Goal: Download file/media

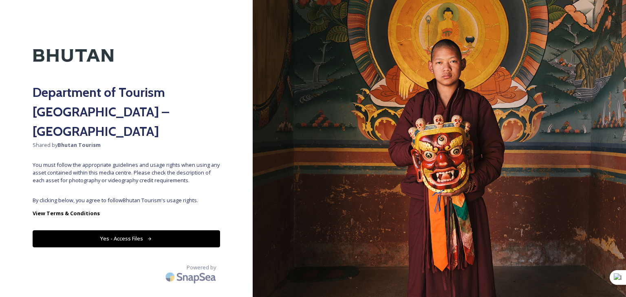
click at [112, 231] on button "Yes - Access Files" at bounding box center [126, 239] width 187 height 17
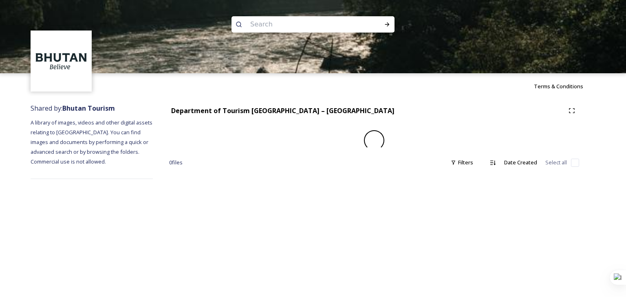
click at [124, 220] on div "Terms & Conditions Shared by: Bhutan Tourism A library of images, videos and ot…" at bounding box center [313, 148] width 626 height 297
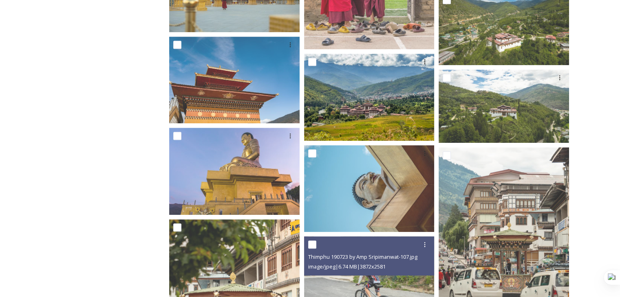
scroll to position [570, 0]
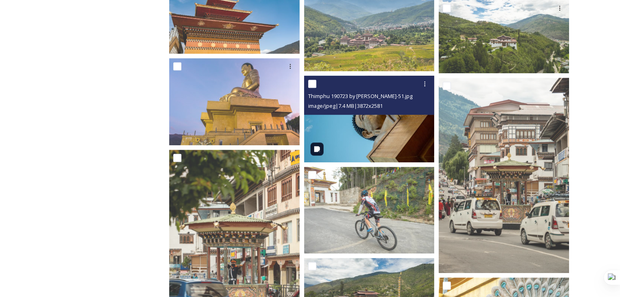
click at [362, 150] on img at bounding box center [369, 118] width 130 height 87
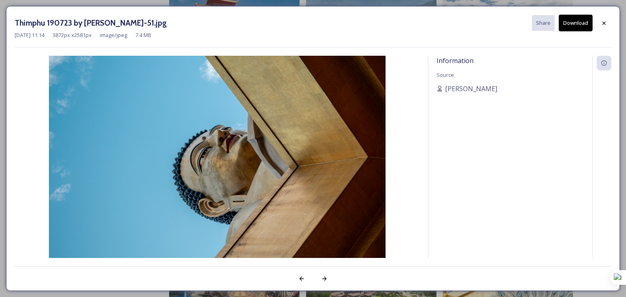
click at [579, 22] on button "Download" at bounding box center [576, 23] width 34 height 17
click at [599, 27] on div at bounding box center [604, 23] width 15 height 15
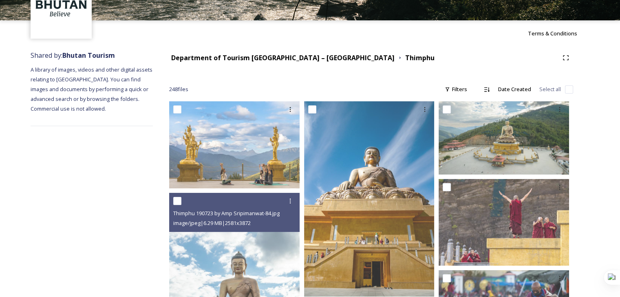
scroll to position [0, 0]
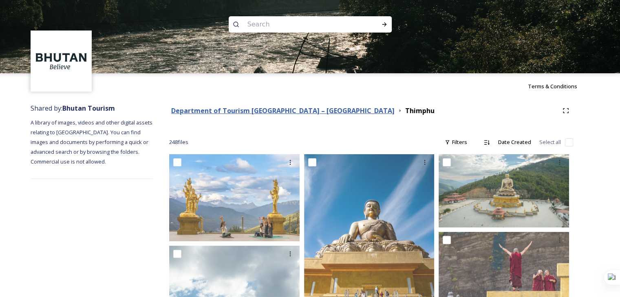
click at [214, 113] on strong "Department of Tourism [GEOGRAPHIC_DATA] – [GEOGRAPHIC_DATA]" at bounding box center [282, 110] width 223 height 9
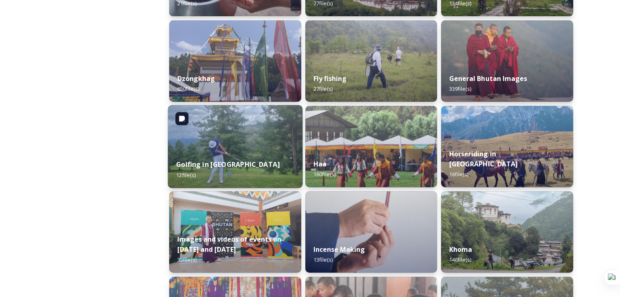
scroll to position [367, 0]
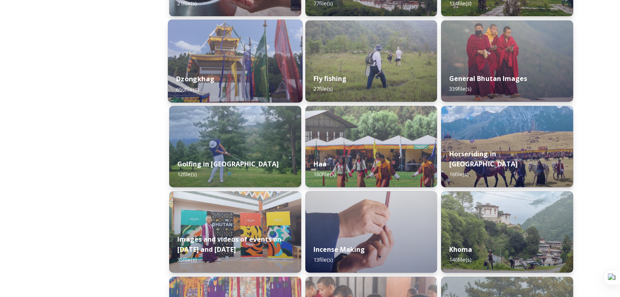
click at [207, 88] on div "Dzongkhag 650 file(s)" at bounding box center [235, 84] width 134 height 37
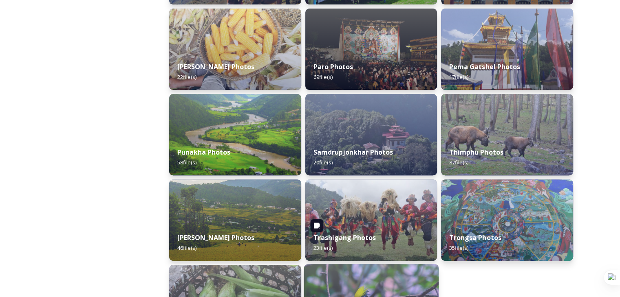
scroll to position [258, 0]
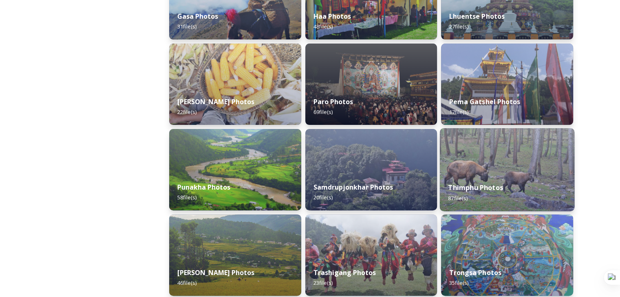
click at [478, 183] on strong "Thimphu Photos" at bounding box center [475, 187] width 55 height 9
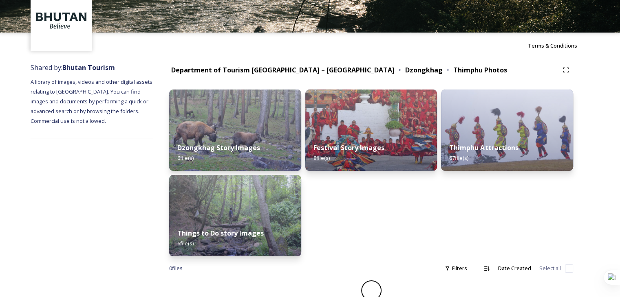
scroll to position [38, 0]
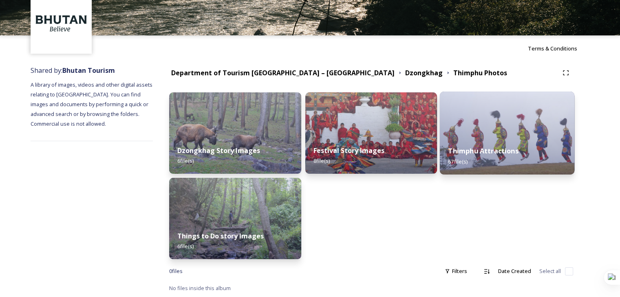
click at [513, 158] on div "Thimphu Attractions 67 file(s)" at bounding box center [507, 156] width 134 height 37
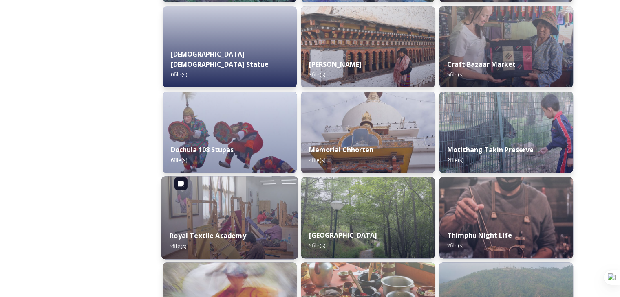
scroll to position [215, 0]
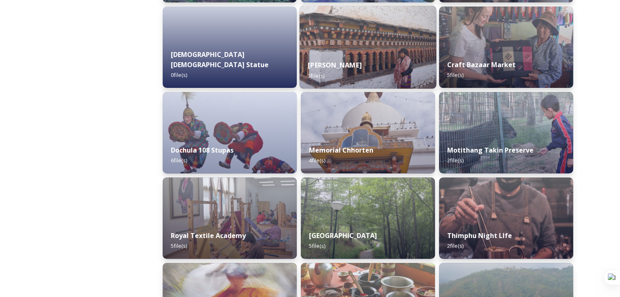
click at [341, 61] on strong "[PERSON_NAME]" at bounding box center [335, 65] width 54 height 9
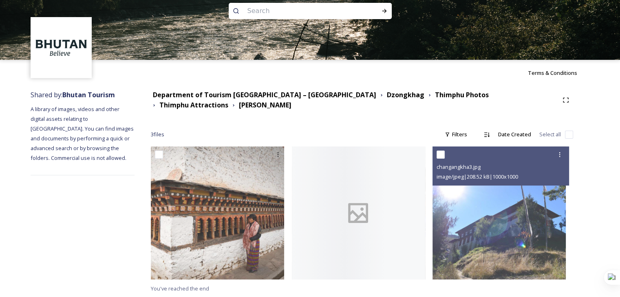
scroll to position [14, 0]
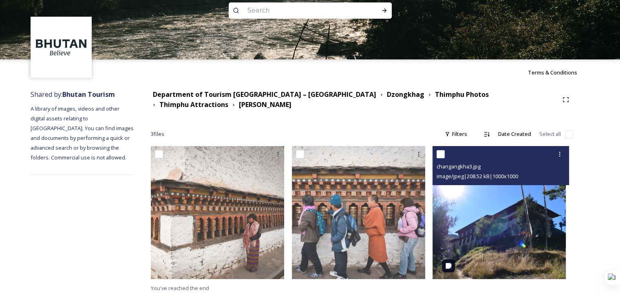
click at [512, 238] on img at bounding box center [498, 212] width 133 height 133
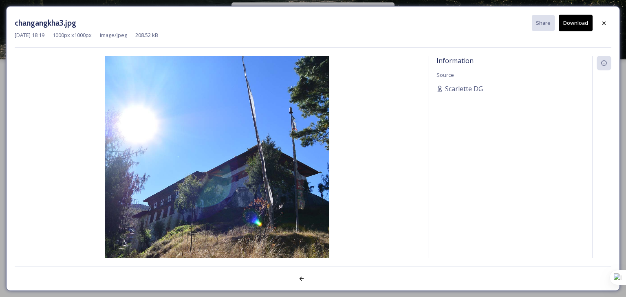
click at [581, 25] on button "Download" at bounding box center [576, 23] width 34 height 17
click at [601, 24] on icon at bounding box center [604, 23] width 7 height 7
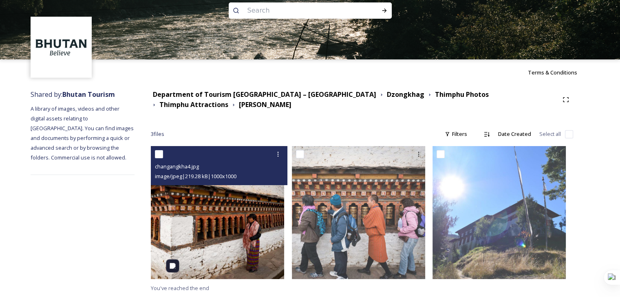
click at [215, 240] on img at bounding box center [217, 212] width 133 height 133
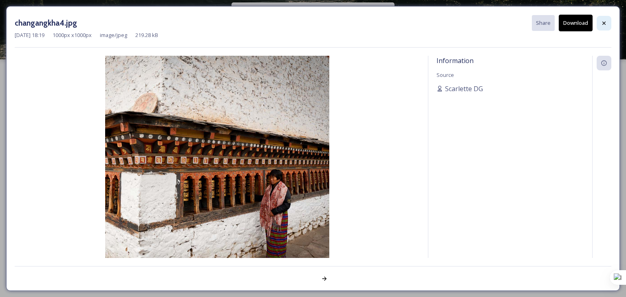
click at [604, 26] on icon at bounding box center [604, 23] width 7 height 7
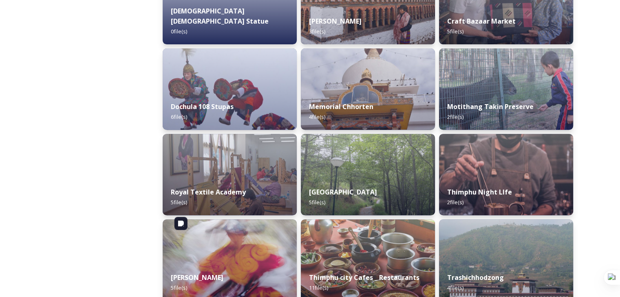
scroll to position [256, 0]
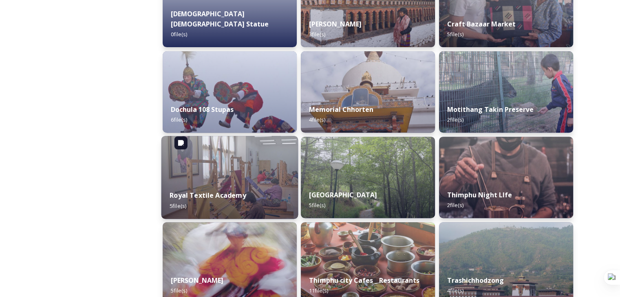
click at [249, 173] on img at bounding box center [229, 177] width 137 height 83
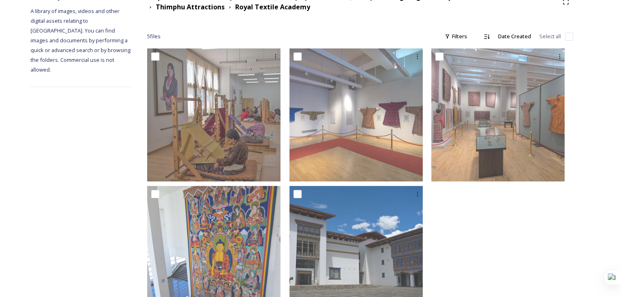
scroll to position [111, 0]
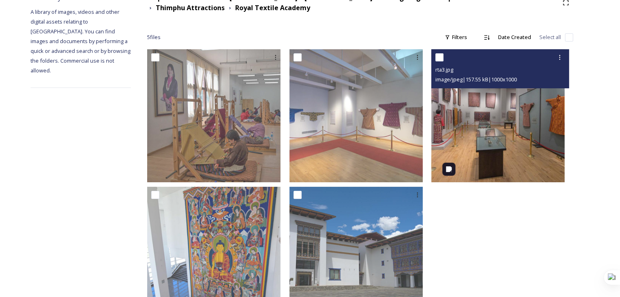
drag, startPoint x: 519, startPoint y: 121, endPoint x: 510, endPoint y: 100, distance: 23.0
click at [510, 100] on img at bounding box center [497, 115] width 133 height 133
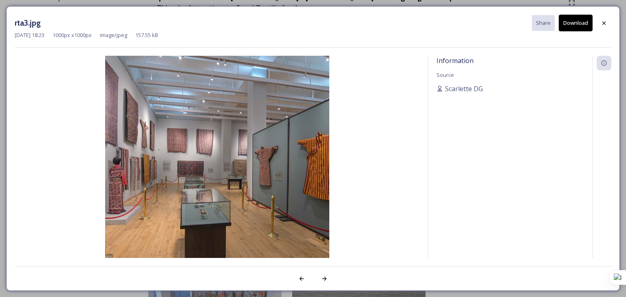
click at [572, 21] on button "Download" at bounding box center [576, 23] width 34 height 17
click at [604, 22] on icon at bounding box center [604, 23] width 7 height 7
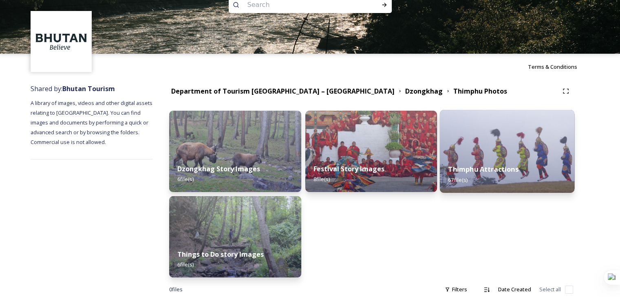
scroll to position [38, 0]
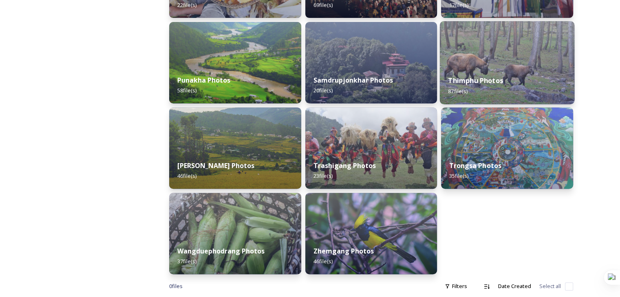
scroll to position [380, 0]
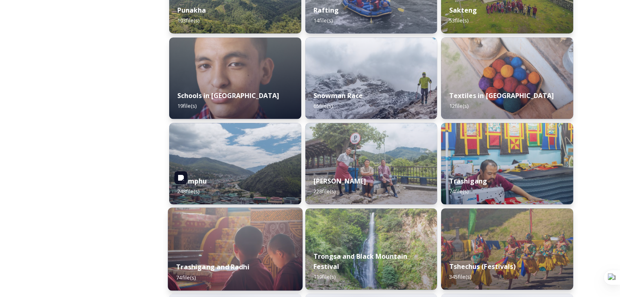
scroll to position [896, 0]
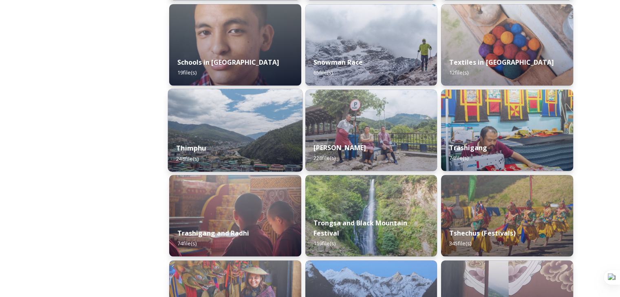
click at [220, 137] on div "Thimphu 248 file(s)" at bounding box center [235, 153] width 134 height 37
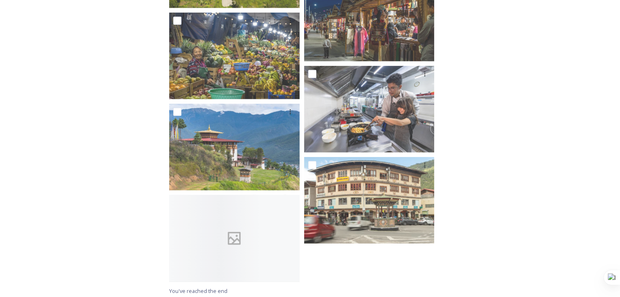
scroll to position [8380, 0]
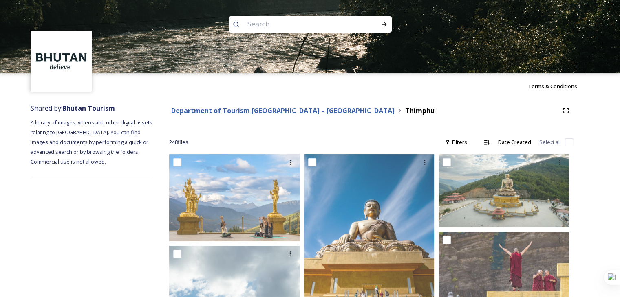
click at [229, 110] on strong "Department of Tourism [GEOGRAPHIC_DATA] – [GEOGRAPHIC_DATA]" at bounding box center [282, 110] width 223 height 9
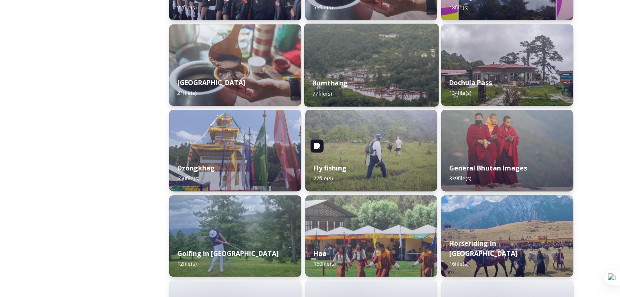
scroll to position [285, 0]
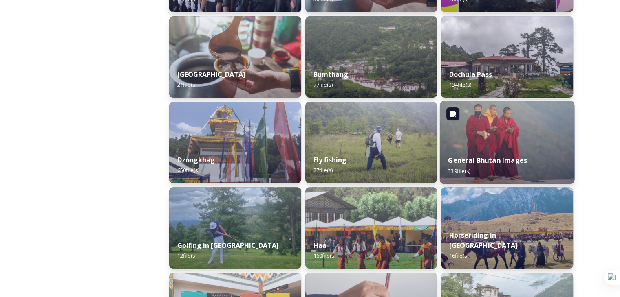
click at [485, 145] on img at bounding box center [507, 142] width 134 height 83
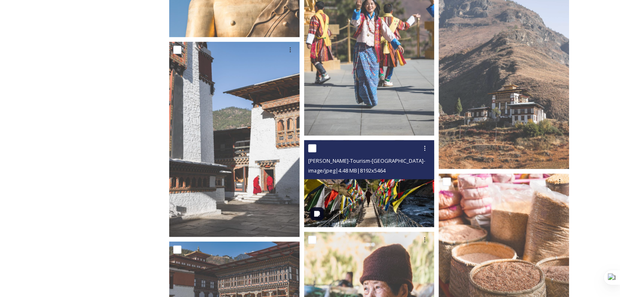
scroll to position [10839, 0]
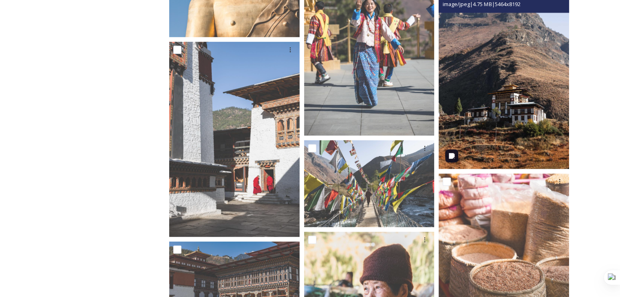
click at [485, 139] on img at bounding box center [503, 72] width 130 height 196
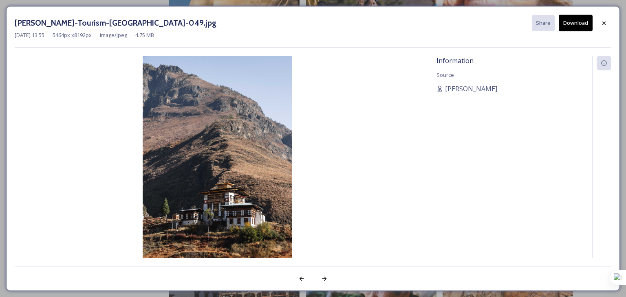
click at [579, 26] on button "Download" at bounding box center [576, 23] width 34 height 17
drag, startPoint x: 217, startPoint y: 142, endPoint x: 295, endPoint y: 124, distance: 80.4
click at [295, 124] on img at bounding box center [217, 168] width 405 height 224
click at [604, 22] on icon at bounding box center [603, 22] width 3 height 3
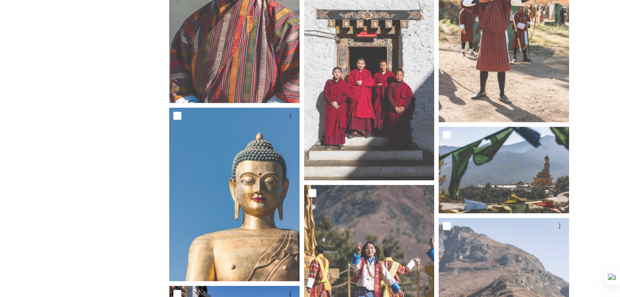
scroll to position [10350, 0]
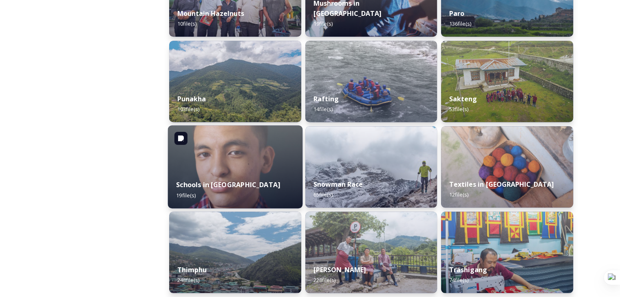
scroll to position [937, 0]
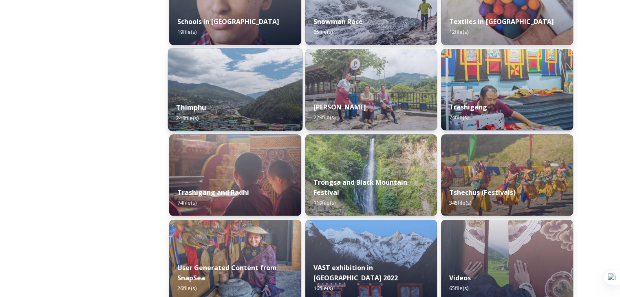
click at [212, 103] on div "Thimphu 248 file(s)" at bounding box center [235, 112] width 134 height 37
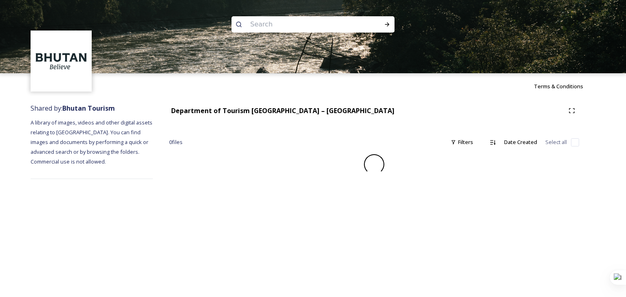
click at [212, 103] on div "Department of Tourism [GEOGRAPHIC_DATA] – Brand Centre 0 file s Filters Date Cr…" at bounding box center [374, 141] width 443 height 84
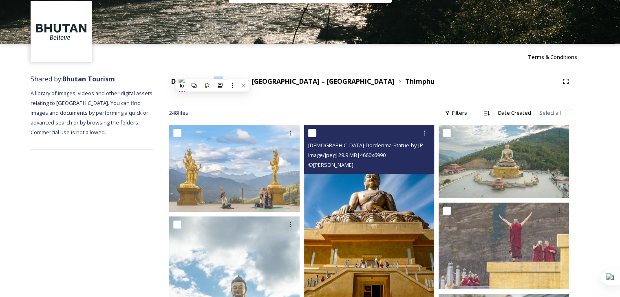
scroll to position [204, 0]
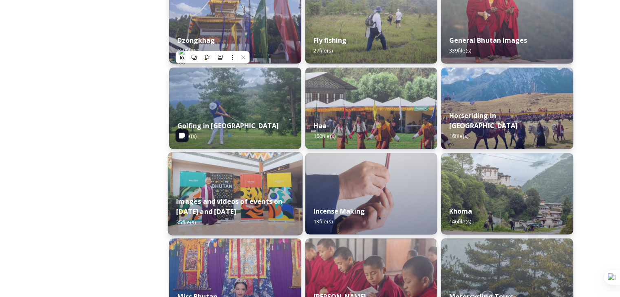
scroll to position [326, 0]
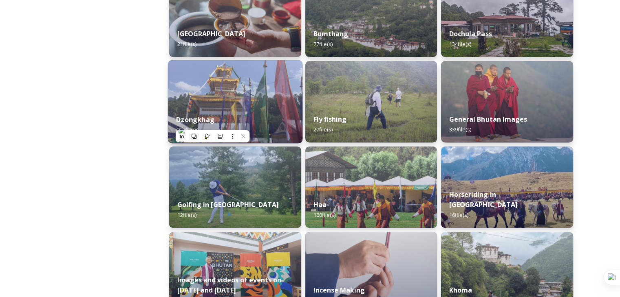
click at [228, 104] on img at bounding box center [235, 101] width 134 height 83
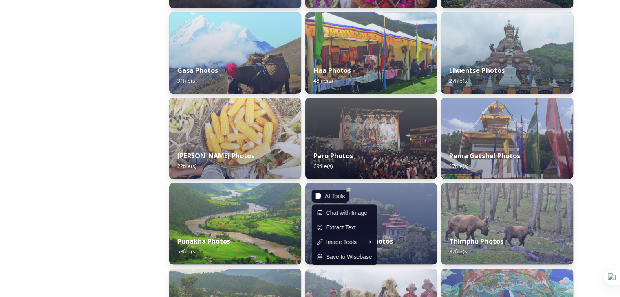
scroll to position [367, 0]
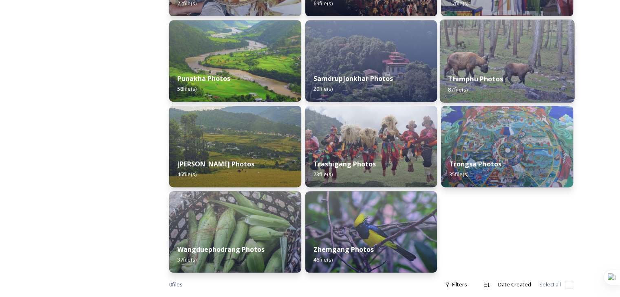
click at [501, 74] on div "Thimphu Photos 87 file(s)" at bounding box center [507, 84] width 134 height 37
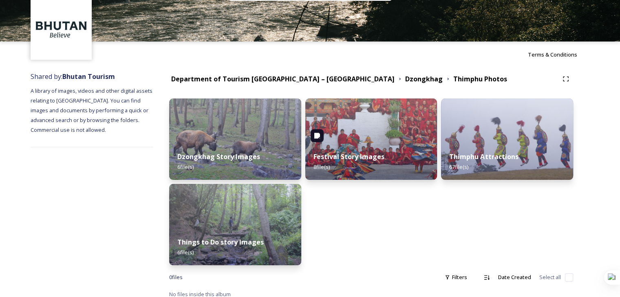
scroll to position [38, 0]
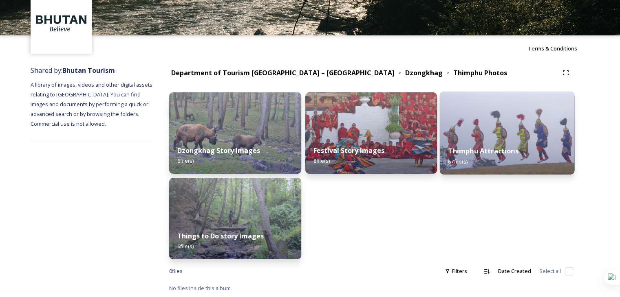
click at [480, 149] on strong "Thimphu Attractions" at bounding box center [483, 151] width 70 height 9
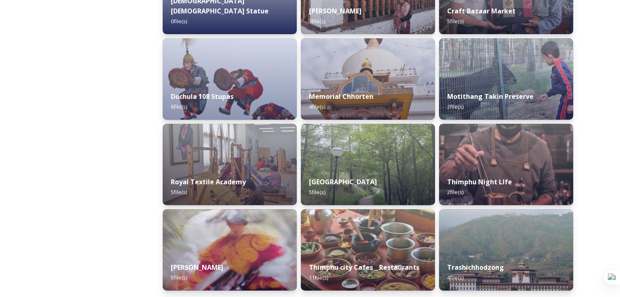
scroll to position [256, 0]
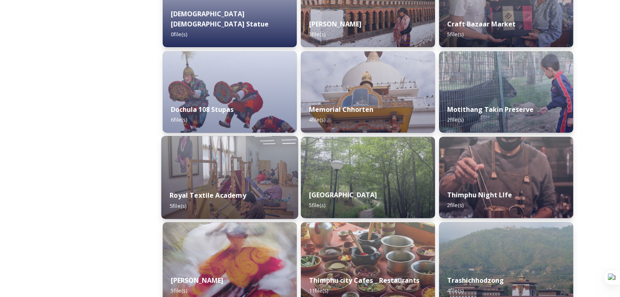
click at [228, 197] on div "Royal Textile Academy 5 file(s)" at bounding box center [229, 200] width 137 height 37
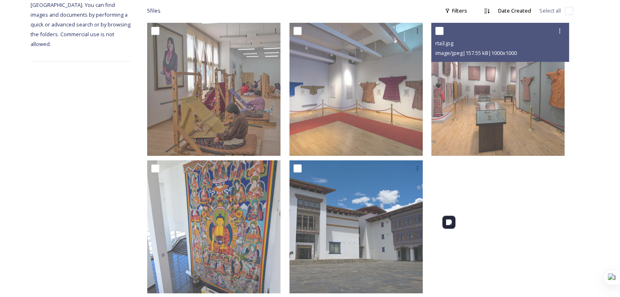
scroll to position [152, 0]
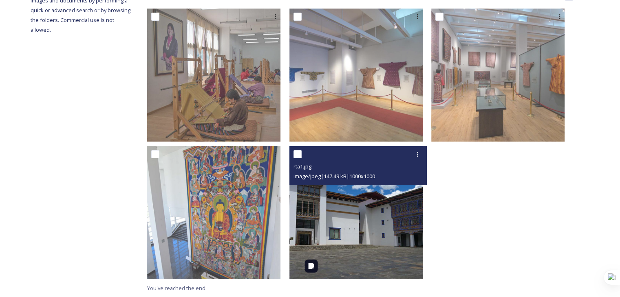
click at [371, 240] on img at bounding box center [355, 212] width 133 height 133
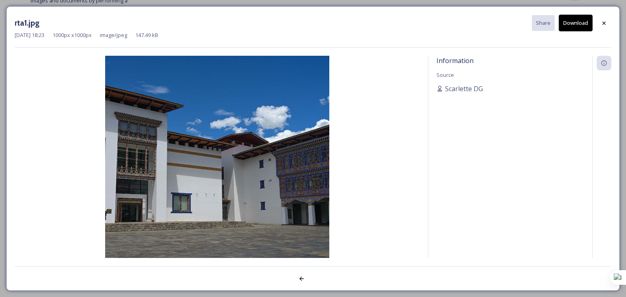
click at [577, 26] on button "Download" at bounding box center [576, 23] width 34 height 17
click at [603, 25] on icon at bounding box center [604, 23] width 7 height 7
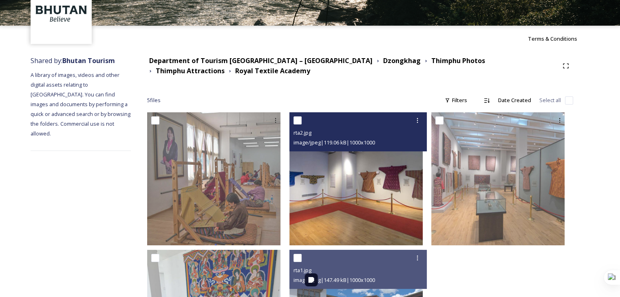
scroll to position [0, 0]
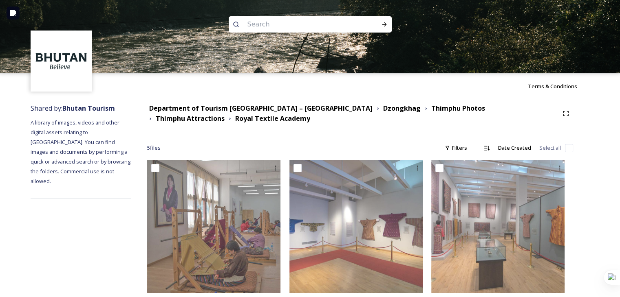
click at [264, 25] on input at bounding box center [299, 24] width 112 height 18
type input "chagri monastry"
click at [385, 26] on icon at bounding box center [384, 24] width 7 height 7
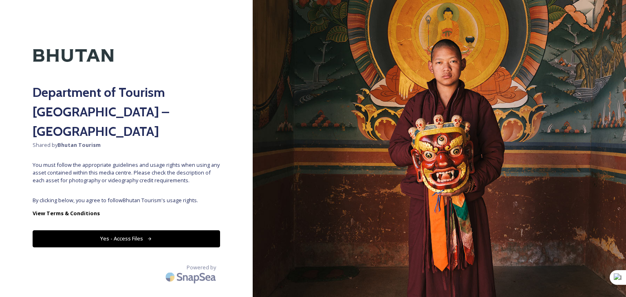
click at [112, 231] on button "Yes - Access Files" at bounding box center [126, 239] width 187 height 17
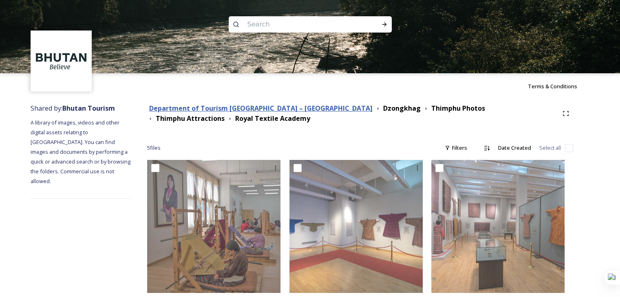
click at [226, 107] on strong "Department of Tourism [GEOGRAPHIC_DATA] – [GEOGRAPHIC_DATA]" at bounding box center [260, 108] width 223 height 9
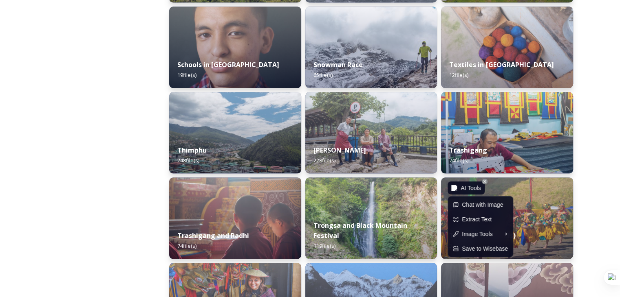
scroll to position [896, 0]
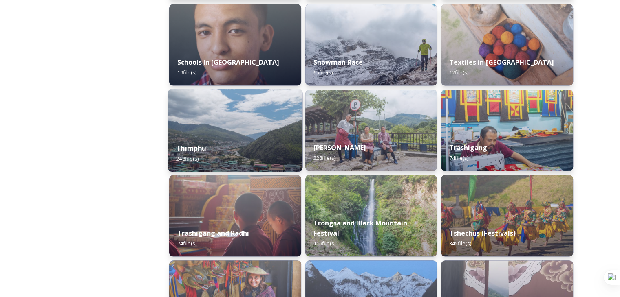
click at [262, 156] on div "Thimphu 248 file(s)" at bounding box center [235, 153] width 134 height 37
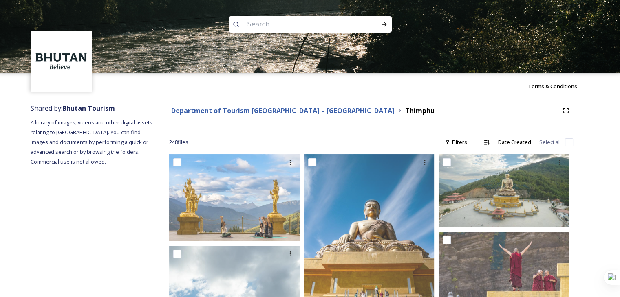
click at [247, 110] on strong "Department of Tourism [GEOGRAPHIC_DATA] – [GEOGRAPHIC_DATA]" at bounding box center [282, 110] width 223 height 9
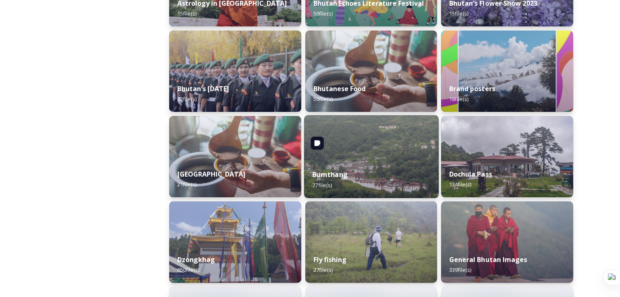
scroll to position [204, 0]
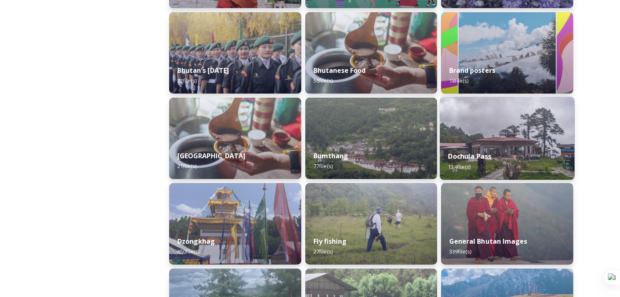
click at [482, 158] on strong "Dochula Pass" at bounding box center [469, 156] width 43 height 9
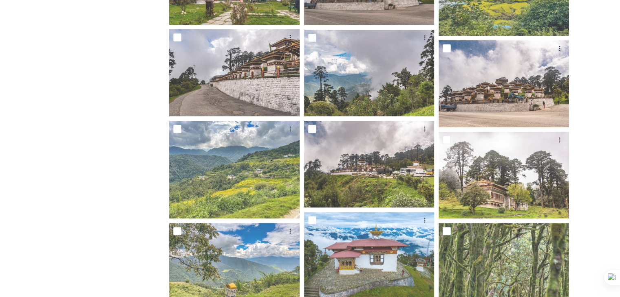
scroll to position [244, 0]
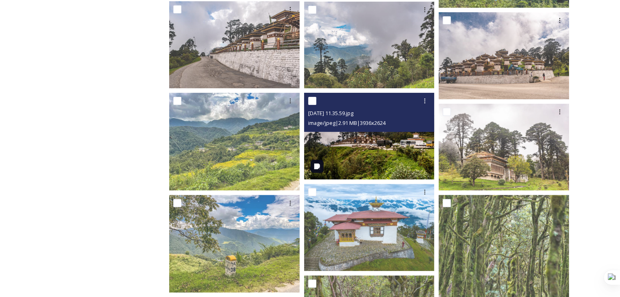
click at [392, 159] on img at bounding box center [369, 136] width 130 height 87
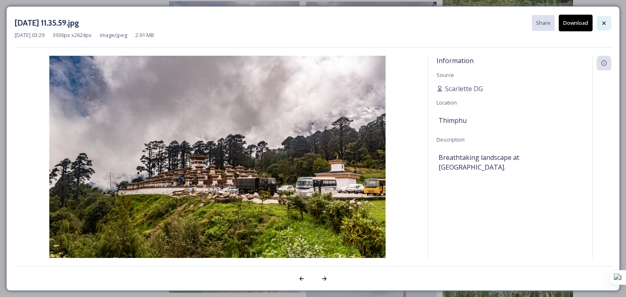
click at [601, 23] on icon at bounding box center [604, 23] width 7 height 7
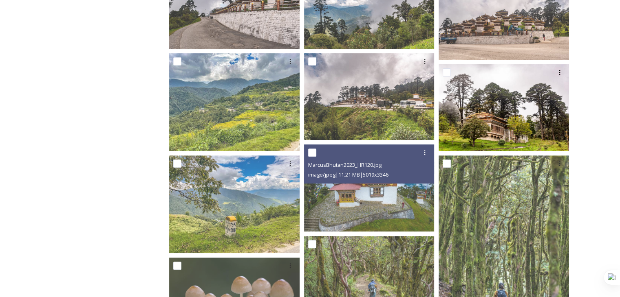
scroll to position [285, 0]
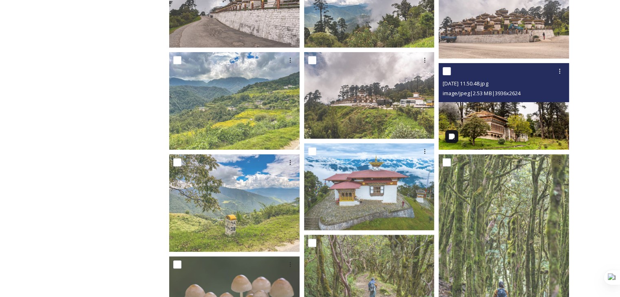
click at [526, 103] on img at bounding box center [503, 106] width 130 height 87
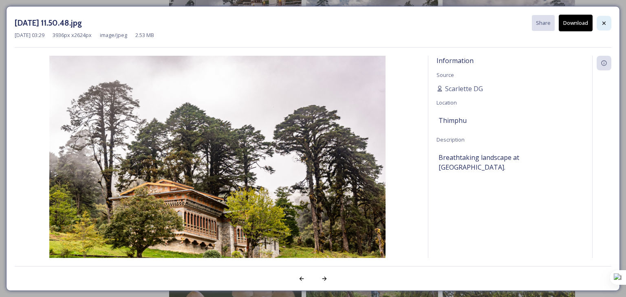
click at [605, 21] on icon at bounding box center [604, 23] width 7 height 7
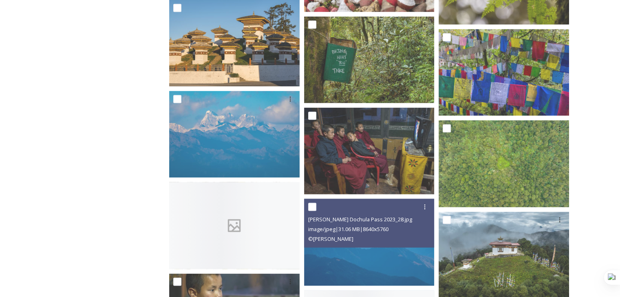
scroll to position [1345, 0]
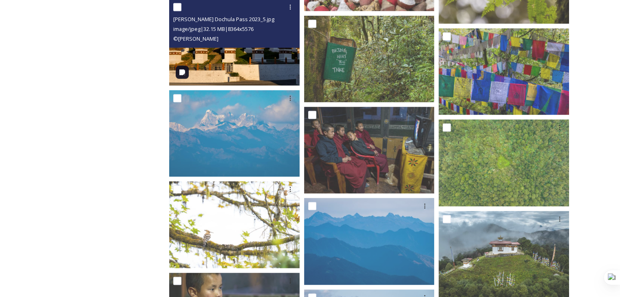
click at [214, 77] on img at bounding box center [234, 42] width 130 height 87
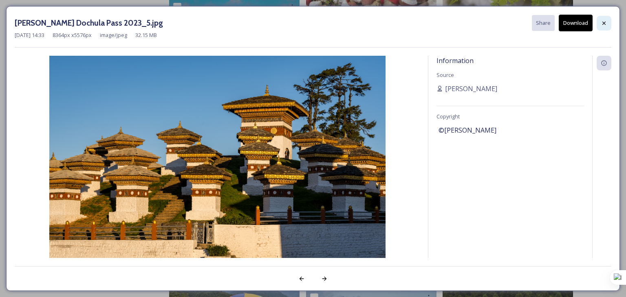
click at [605, 29] on div at bounding box center [604, 23] width 15 height 15
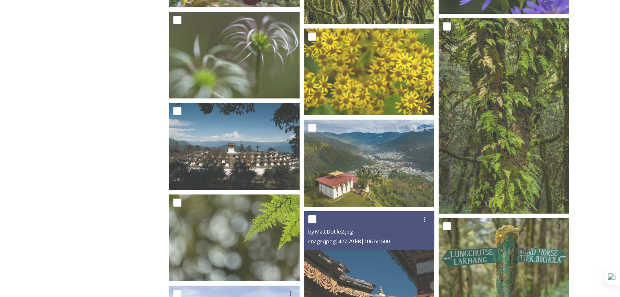
scroll to position [2979, 0]
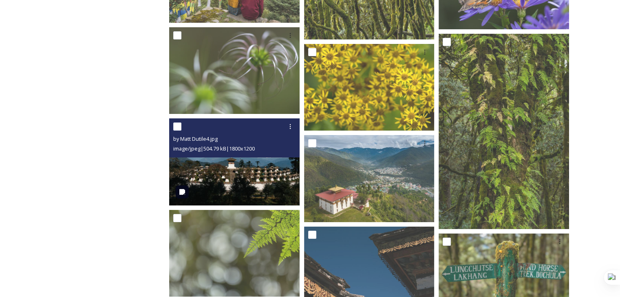
click at [235, 176] on img at bounding box center [234, 162] width 130 height 87
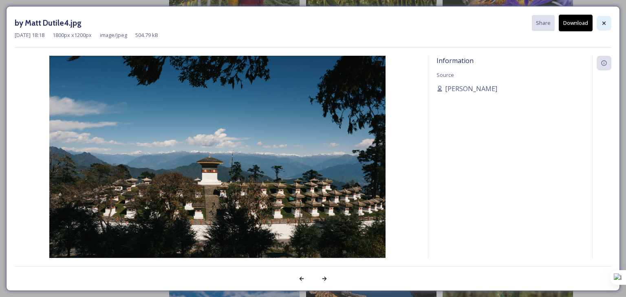
click at [605, 24] on icon at bounding box center [604, 23] width 7 height 7
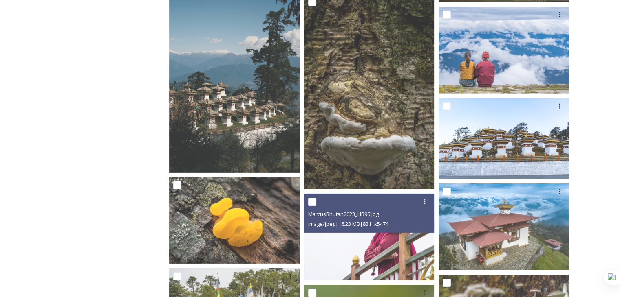
scroll to position [2530, 0]
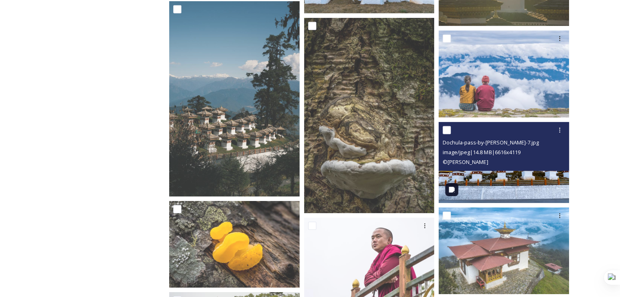
click at [516, 173] on img at bounding box center [503, 162] width 130 height 81
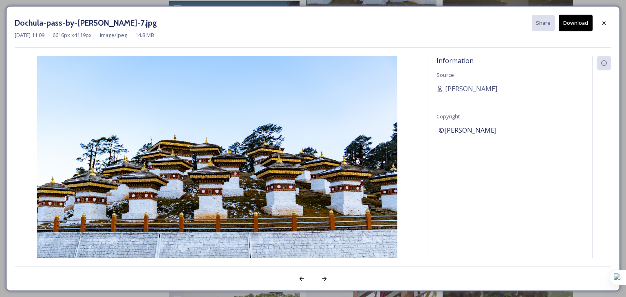
drag, startPoint x: 285, startPoint y: 183, endPoint x: 454, endPoint y: 152, distance: 171.8
click at [454, 152] on div "Information Source [PERSON_NAME] Copyright ©[PERSON_NAME]" at bounding box center [510, 157] width 164 height 203
click at [570, 23] on button "Download" at bounding box center [576, 23] width 34 height 17
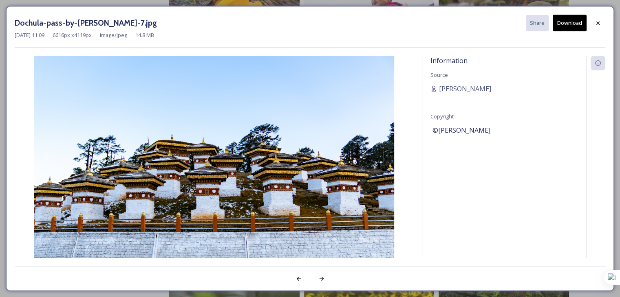
scroll to position [2775, 0]
click at [597, 23] on icon at bounding box center [597, 22] width 3 height 3
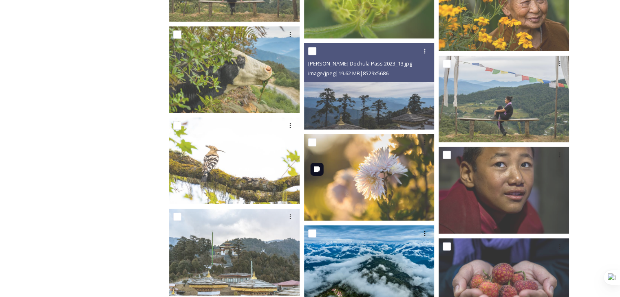
scroll to position [2286, 0]
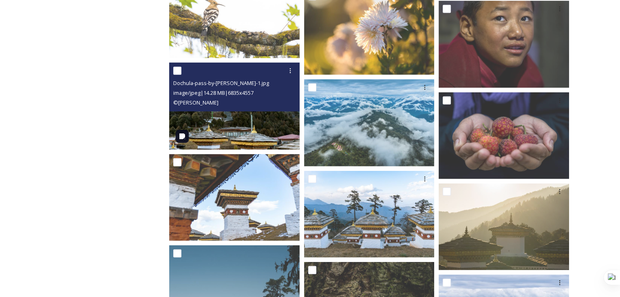
click at [231, 126] on img at bounding box center [234, 106] width 130 height 87
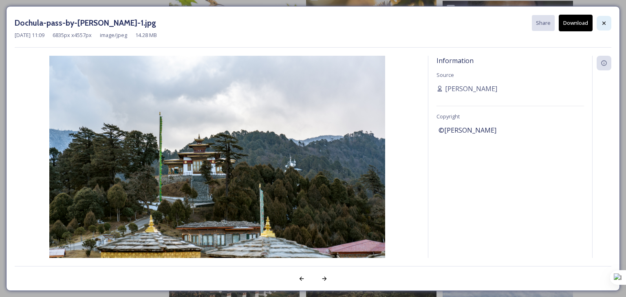
click at [603, 23] on icon at bounding box center [603, 22] width 3 height 3
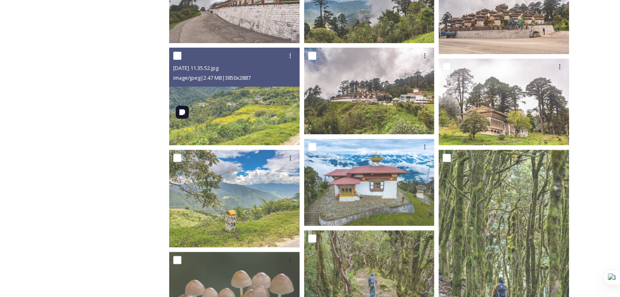
scroll to position [371, 0]
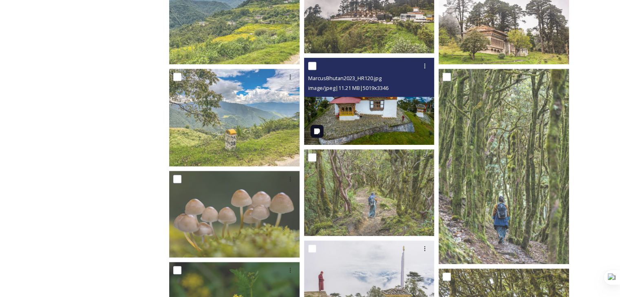
click at [373, 120] on img at bounding box center [369, 101] width 130 height 87
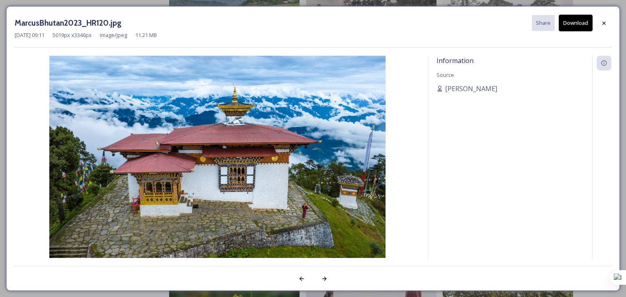
click at [579, 24] on button "Download" at bounding box center [576, 23] width 34 height 17
click at [604, 24] on icon at bounding box center [604, 23] width 7 height 7
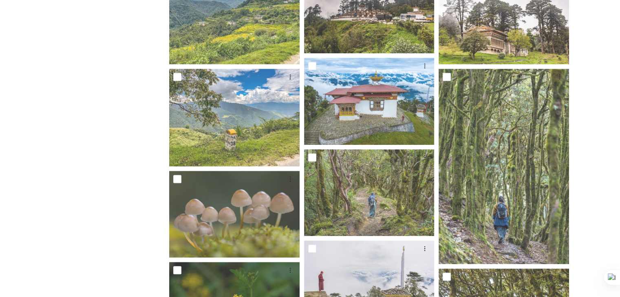
scroll to position [204, 0]
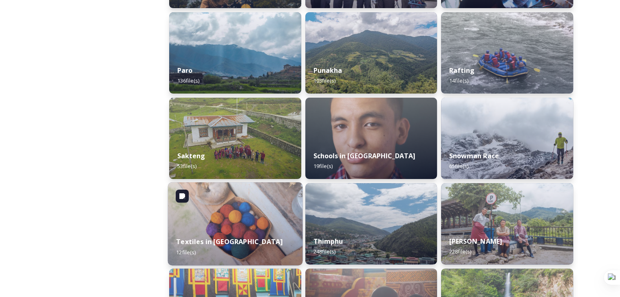
scroll to position [41, 0]
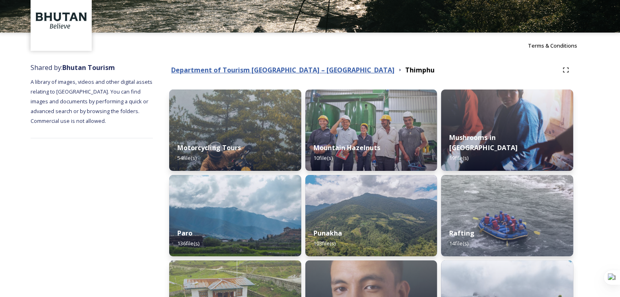
click at [216, 74] on strong "Department of Tourism [GEOGRAPHIC_DATA] – [GEOGRAPHIC_DATA]" at bounding box center [282, 70] width 223 height 9
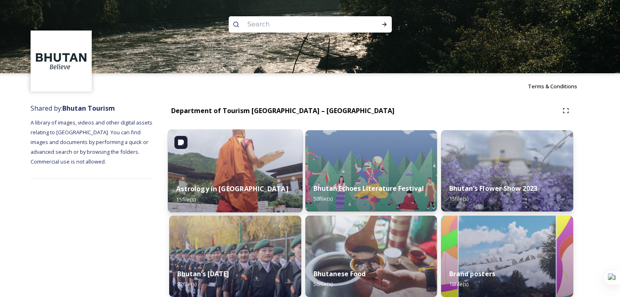
click at [237, 172] on img at bounding box center [235, 171] width 134 height 83
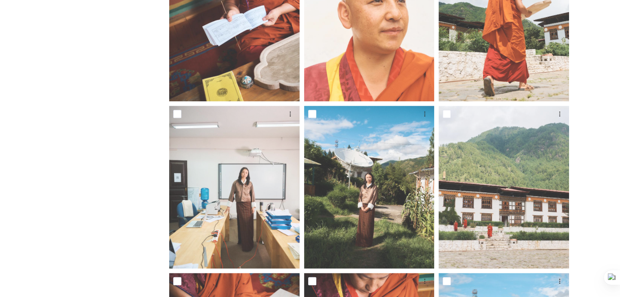
scroll to position [545, 0]
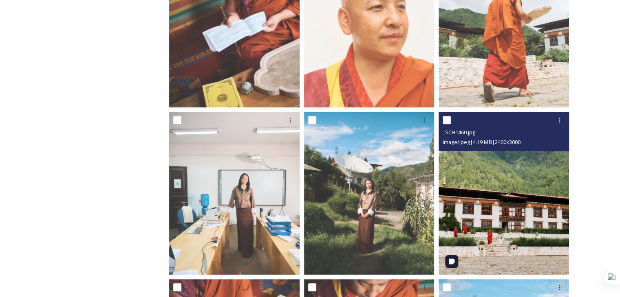
click at [506, 222] on img at bounding box center [503, 193] width 130 height 163
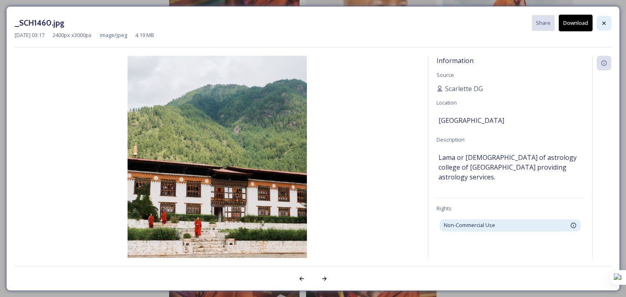
click at [605, 18] on div at bounding box center [604, 23] width 15 height 15
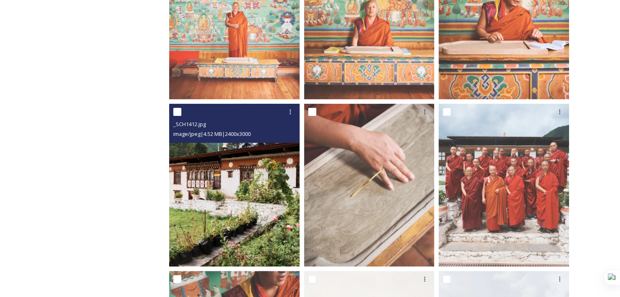
scroll to position [219, 0]
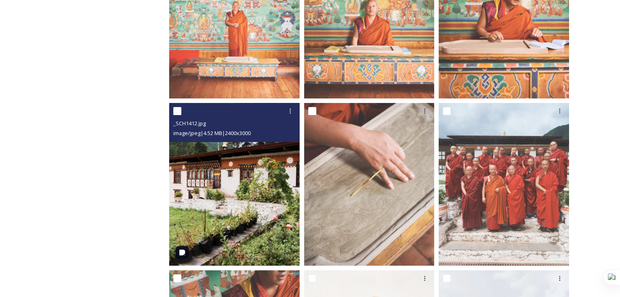
click at [246, 190] on img at bounding box center [234, 184] width 130 height 163
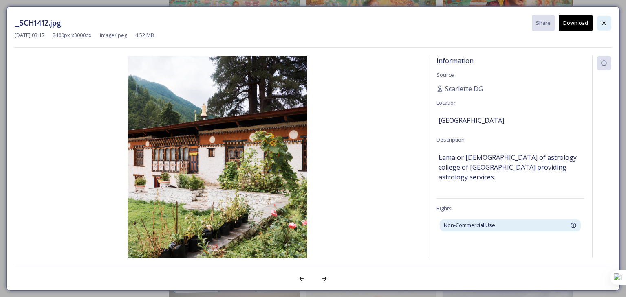
click at [602, 23] on icon at bounding box center [604, 23] width 7 height 7
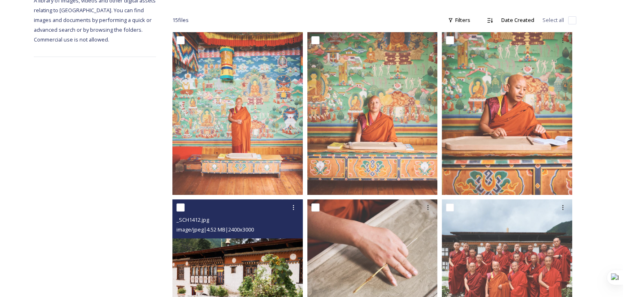
scroll to position [204, 0]
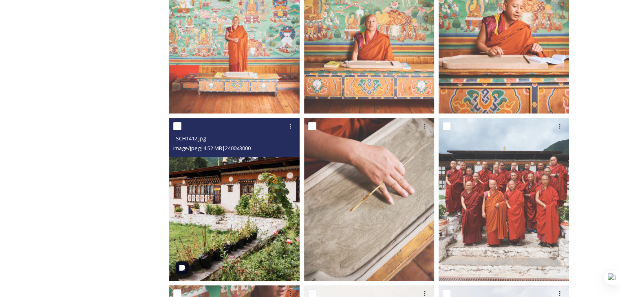
click at [236, 206] on img at bounding box center [234, 199] width 130 height 163
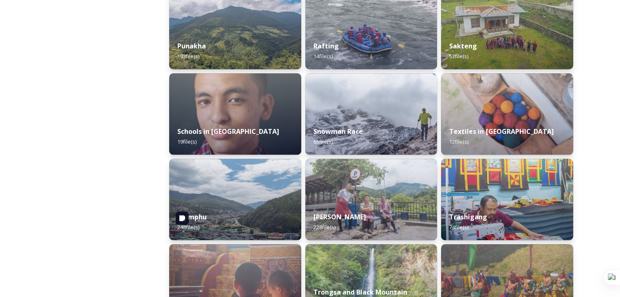
scroll to position [896, 0]
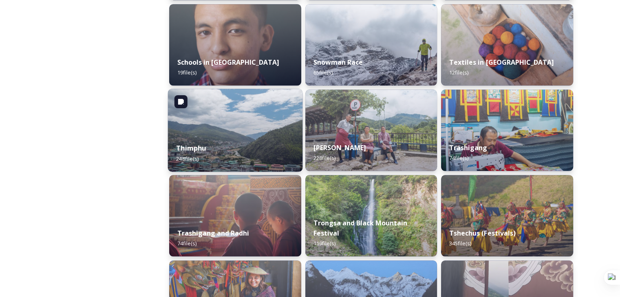
click at [222, 128] on img at bounding box center [235, 130] width 134 height 83
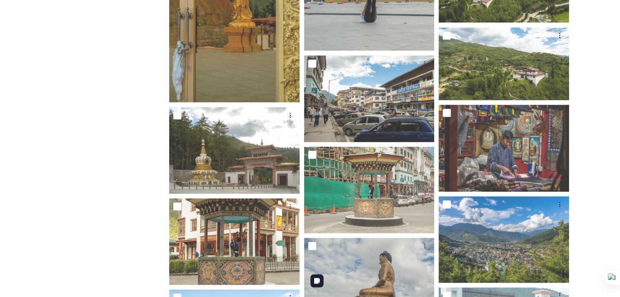
scroll to position [7579, 0]
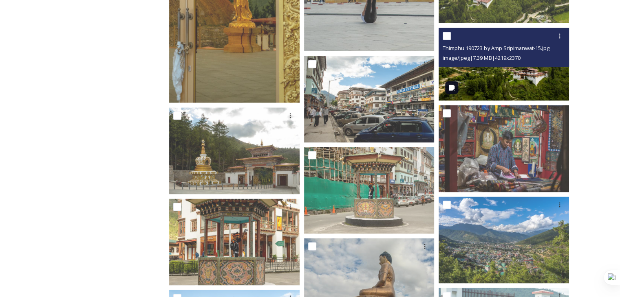
click at [513, 91] on img at bounding box center [503, 64] width 130 height 73
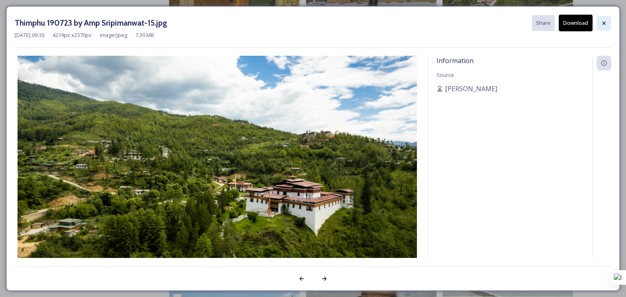
click at [602, 21] on icon at bounding box center [604, 23] width 7 height 7
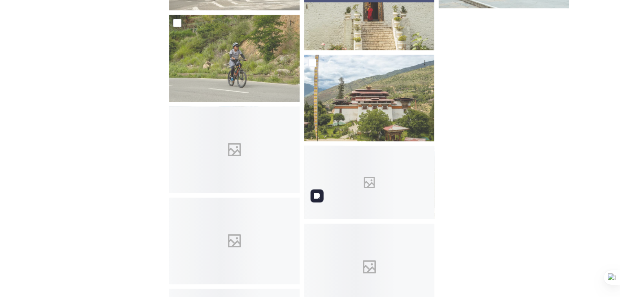
scroll to position [7946, 0]
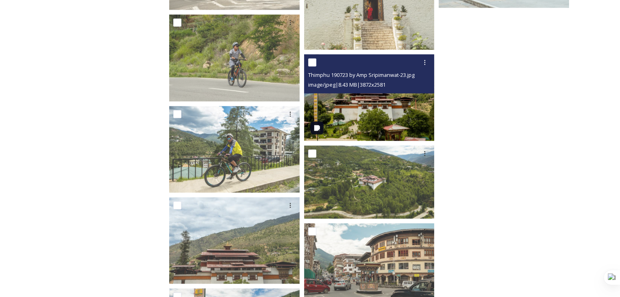
click at [375, 116] on img at bounding box center [369, 98] width 130 height 87
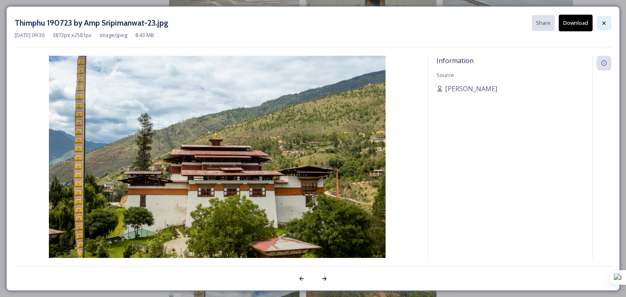
click at [609, 26] on div at bounding box center [604, 23] width 15 height 15
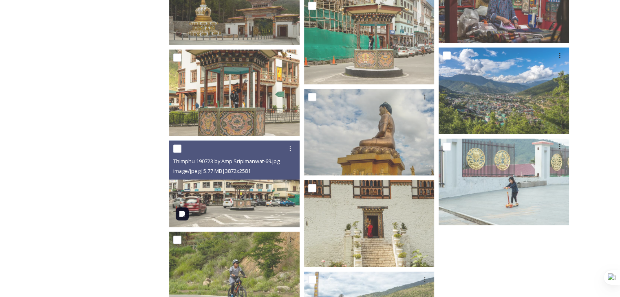
scroll to position [7403, 0]
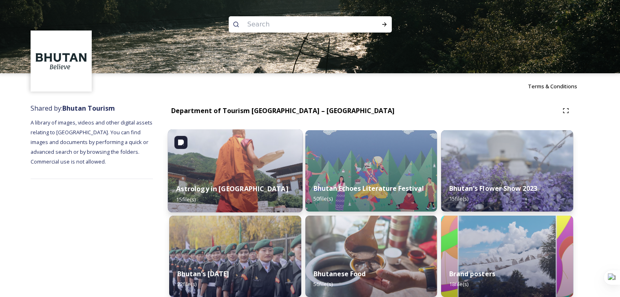
click at [231, 180] on div "Astrology in [GEOGRAPHIC_DATA] 15 file(s)" at bounding box center [235, 194] width 134 height 37
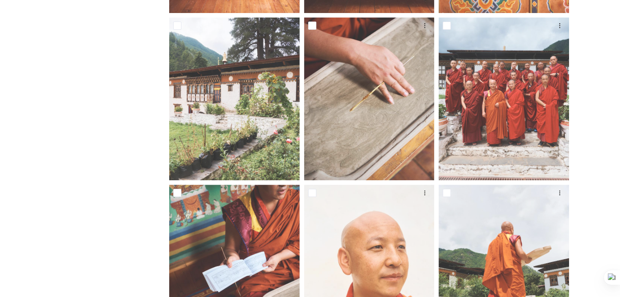
scroll to position [300, 0]
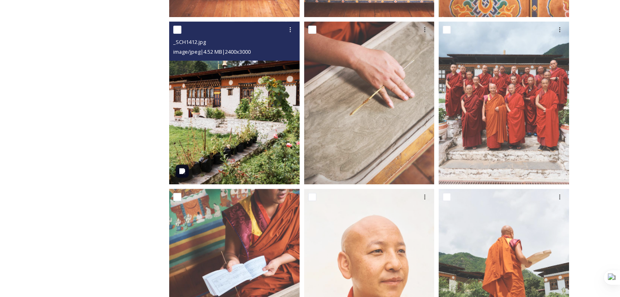
click at [222, 124] on img at bounding box center [234, 103] width 130 height 163
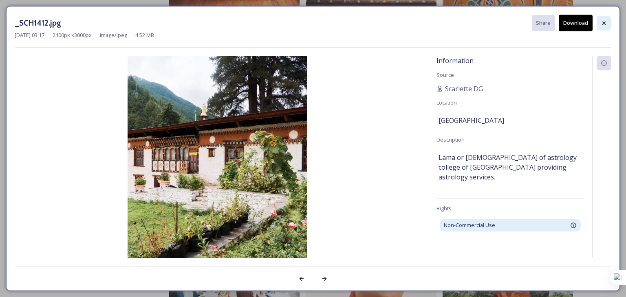
click at [604, 23] on icon at bounding box center [603, 22] width 3 height 3
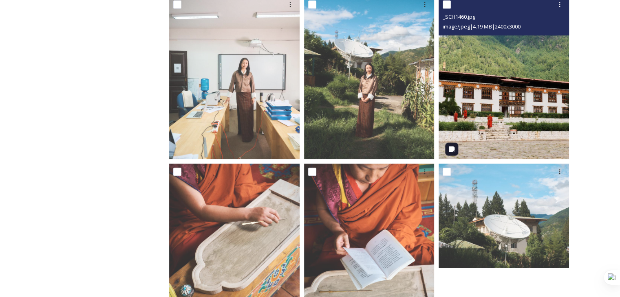
scroll to position [667, 0]
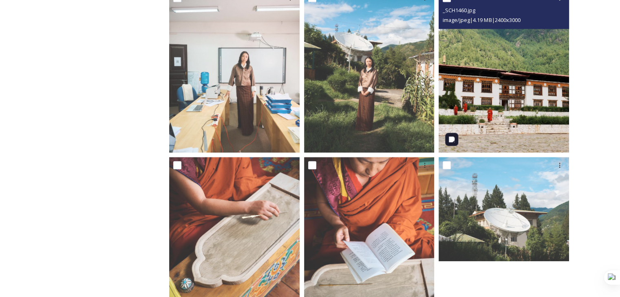
click at [505, 136] on img at bounding box center [503, 71] width 130 height 163
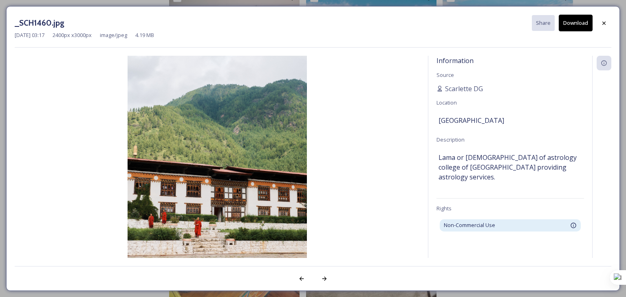
click at [609, 21] on div at bounding box center [604, 23] width 15 height 15
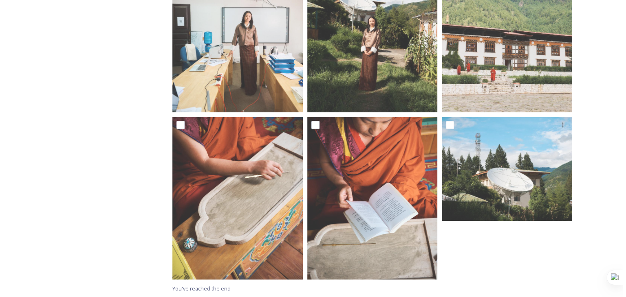
scroll to position [708, 0]
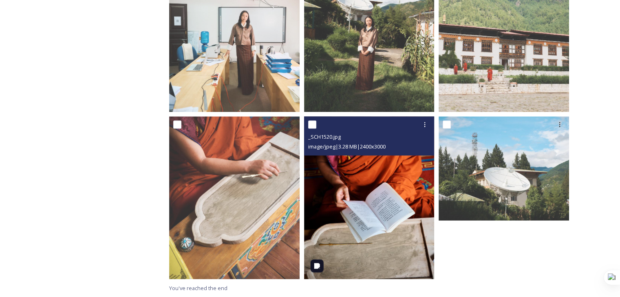
click at [352, 253] on img at bounding box center [369, 198] width 130 height 163
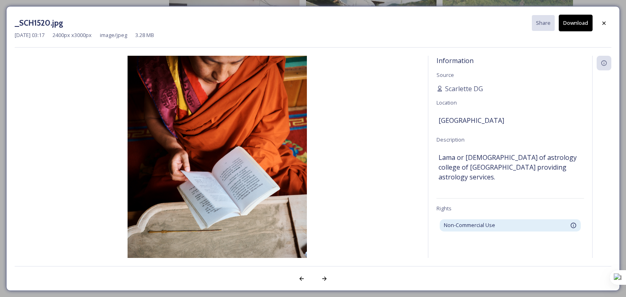
click at [571, 26] on button "Download" at bounding box center [576, 23] width 34 height 17
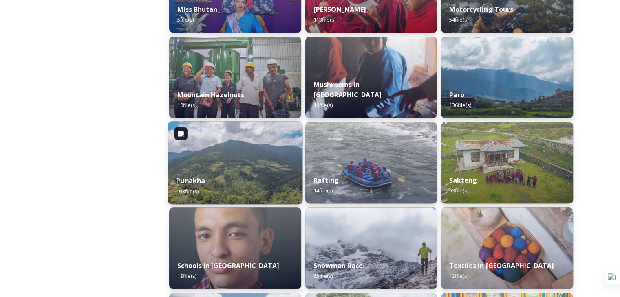
scroll to position [856, 0]
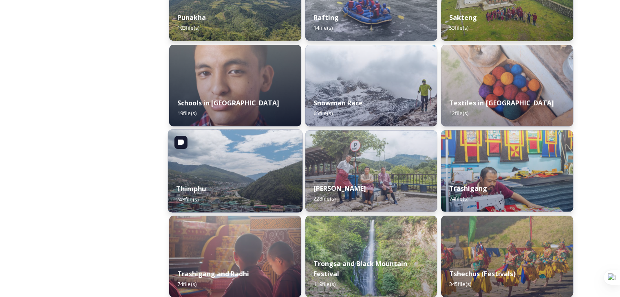
click at [214, 181] on div "Thimphu 248 file(s)" at bounding box center [235, 194] width 134 height 37
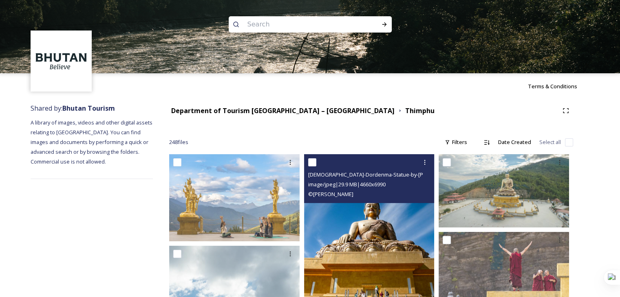
scroll to position [163, 0]
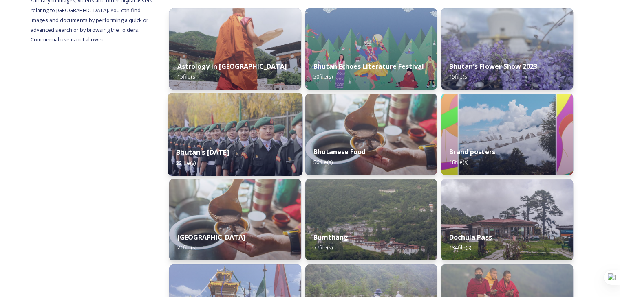
scroll to position [204, 0]
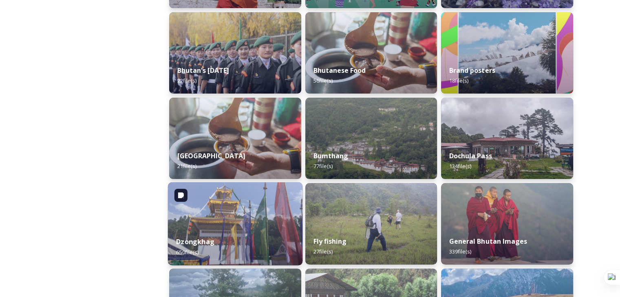
click at [219, 221] on img at bounding box center [235, 224] width 134 height 83
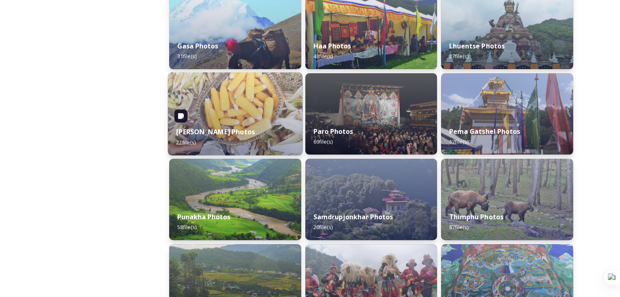
scroll to position [258, 0]
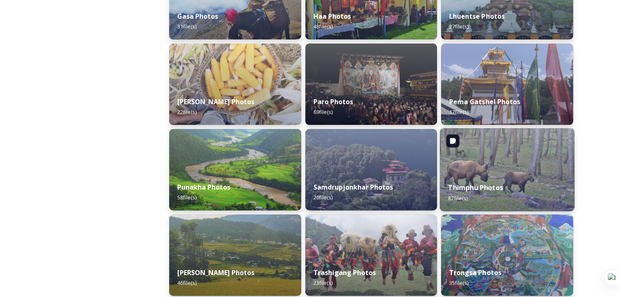
click at [509, 172] on img at bounding box center [507, 169] width 134 height 83
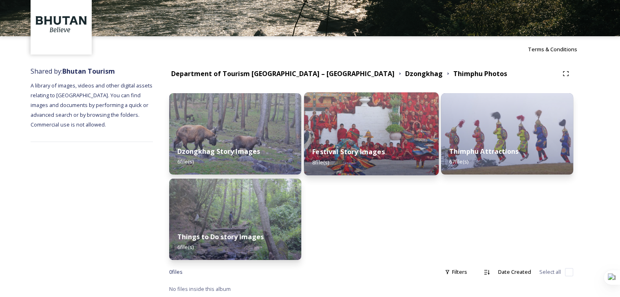
scroll to position [38, 0]
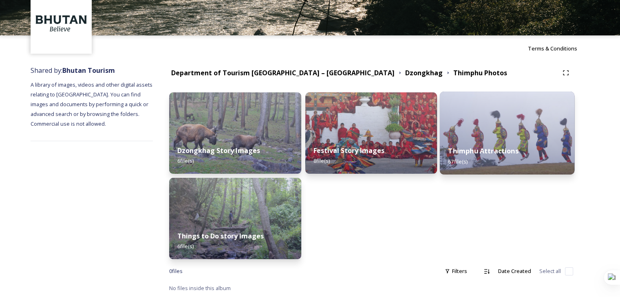
click at [464, 149] on strong "Thimphu Attractions" at bounding box center [483, 151] width 70 height 9
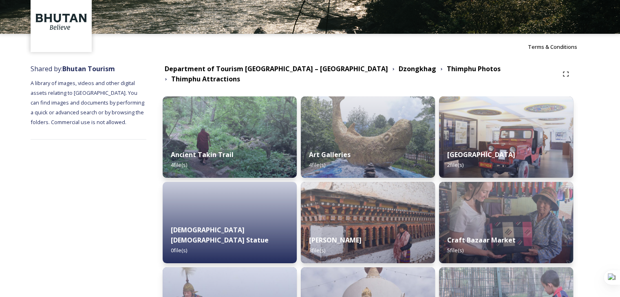
scroll to position [41, 0]
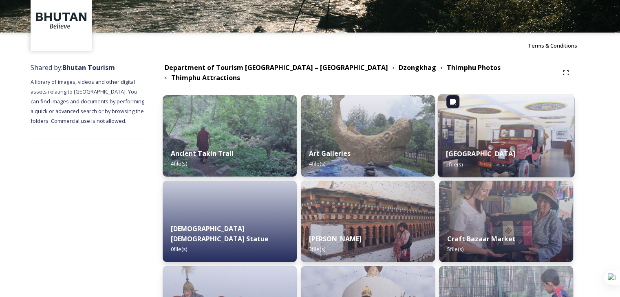
click at [480, 128] on img at bounding box center [506, 136] width 137 height 83
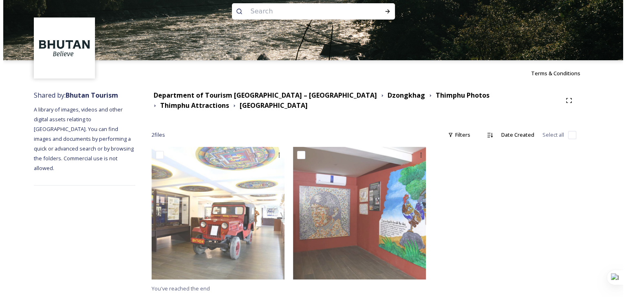
scroll to position [13, 0]
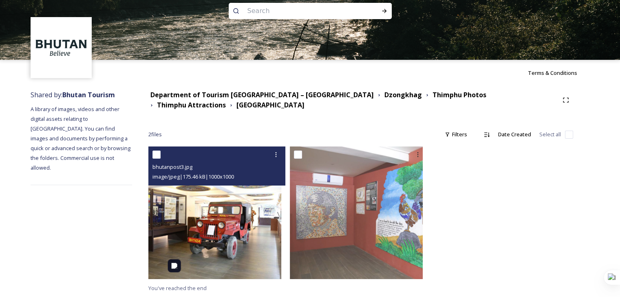
click at [254, 229] on img at bounding box center [214, 213] width 133 height 133
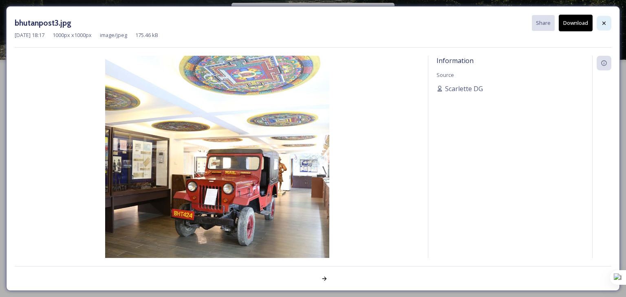
click at [598, 19] on div at bounding box center [604, 23] width 15 height 15
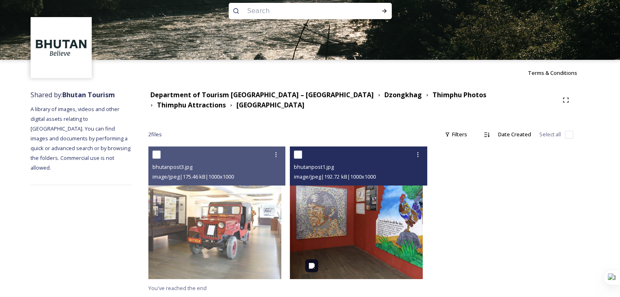
click at [369, 225] on img at bounding box center [356, 213] width 133 height 133
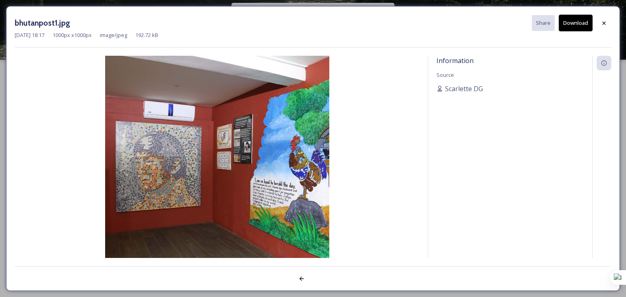
click at [576, 22] on button "Download" at bounding box center [576, 23] width 34 height 17
